Goal: Task Accomplishment & Management: Manage account settings

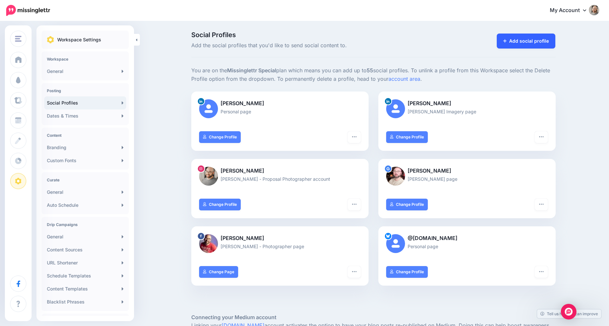
click at [533, 40] on link "Add social profile" at bounding box center [526, 40] width 59 height 15
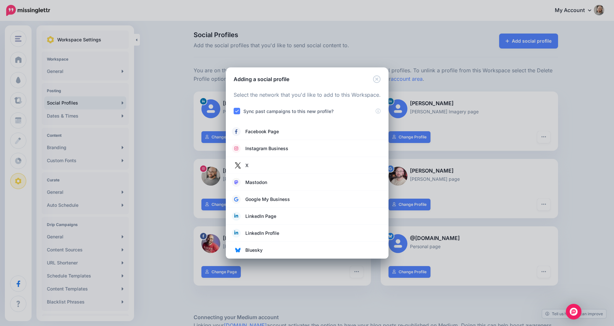
click at [226, 57] on div "Adding a social profile Loading Select the network that you'd like to add to th…" at bounding box center [307, 163] width 614 height 326
click at [36, 66] on div "Adding a social profile Loading Select the network that you'd like to add to th…" at bounding box center [307, 163] width 614 height 326
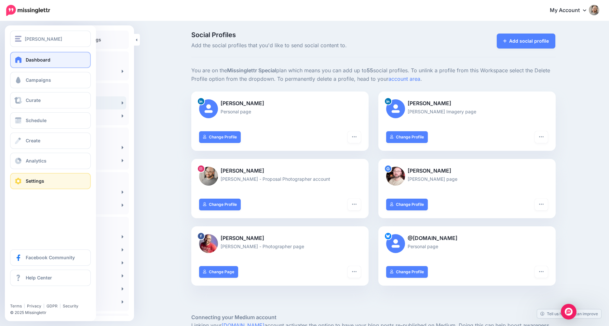
click at [17, 55] on link "Dashboard" at bounding box center [50, 60] width 81 height 16
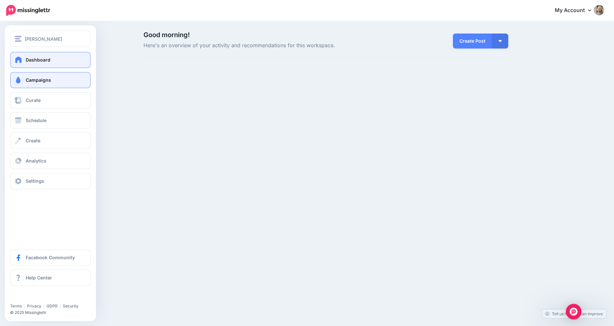
click at [18, 78] on span at bounding box center [18, 80] width 8 height 7
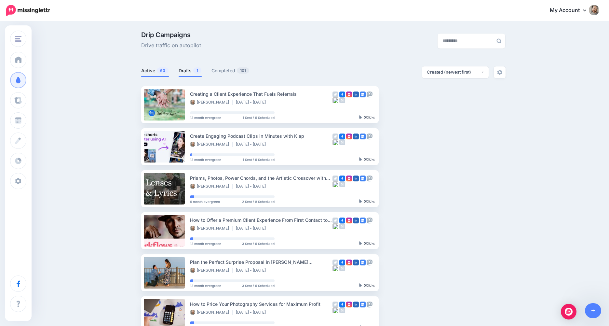
click at [200, 71] on span "1" at bounding box center [197, 70] width 8 height 6
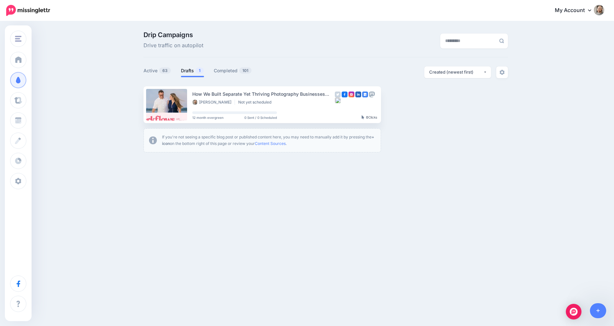
drag, startPoint x: 211, startPoint y: 70, endPoint x: 413, endPoint y: 18, distance: 208.3
click at [413, 18] on nav "My Account Dashboard My Account Billing Facebook Community Help Center" at bounding box center [307, 10] width 604 height 21
